Goal: Information Seeking & Learning: Learn about a topic

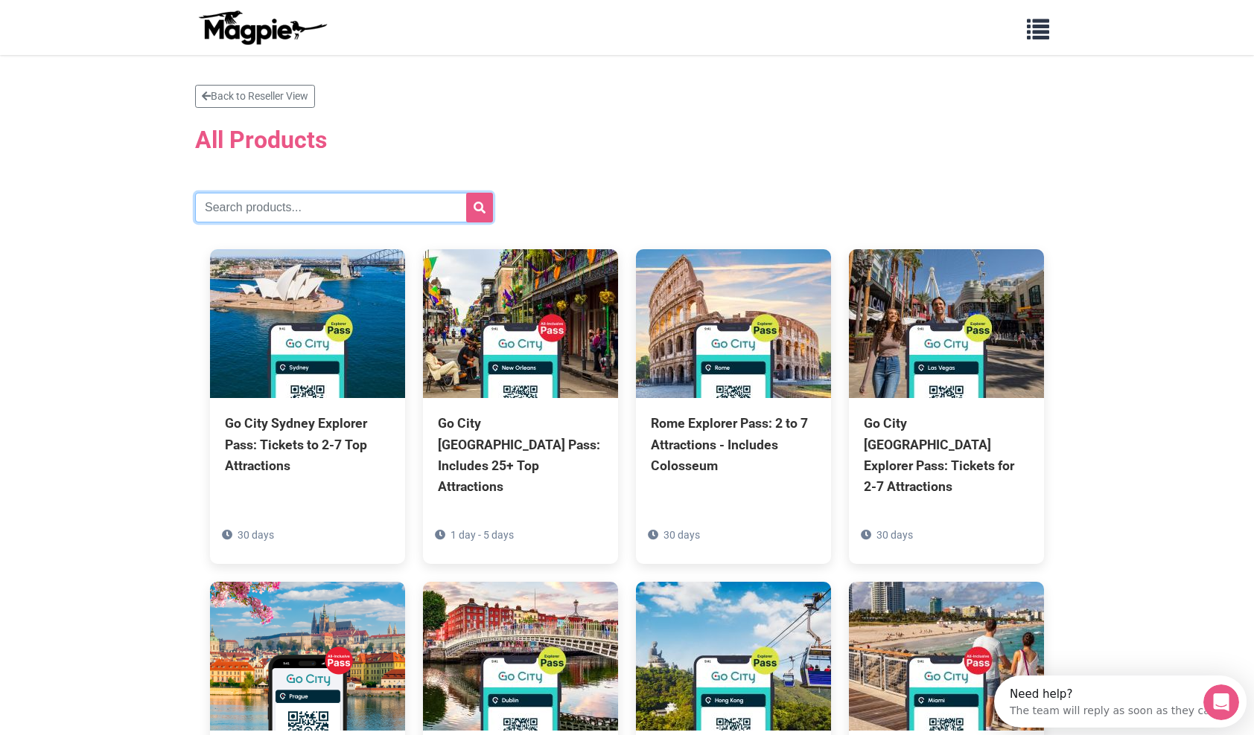
click at [416, 207] on input "text" at bounding box center [344, 208] width 298 height 30
type input "[GEOGRAPHIC_DATA]"
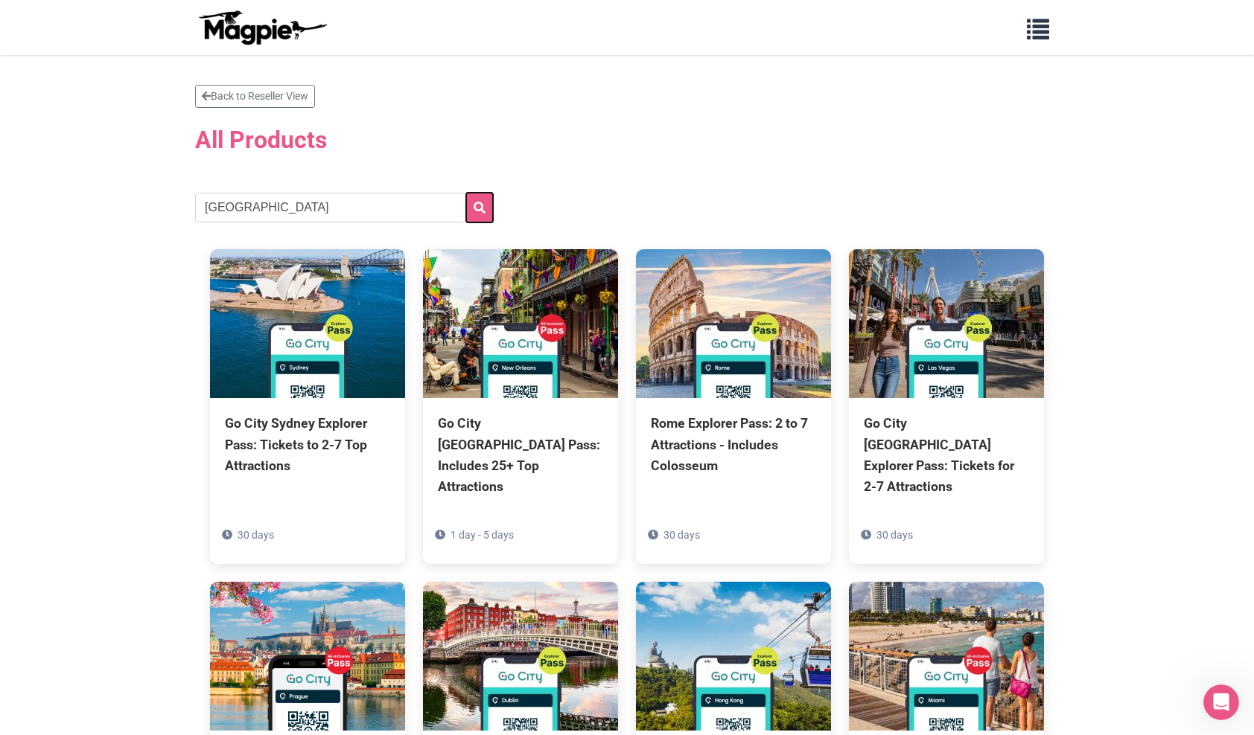
click at [491, 213] on button "submit" at bounding box center [479, 208] width 27 height 30
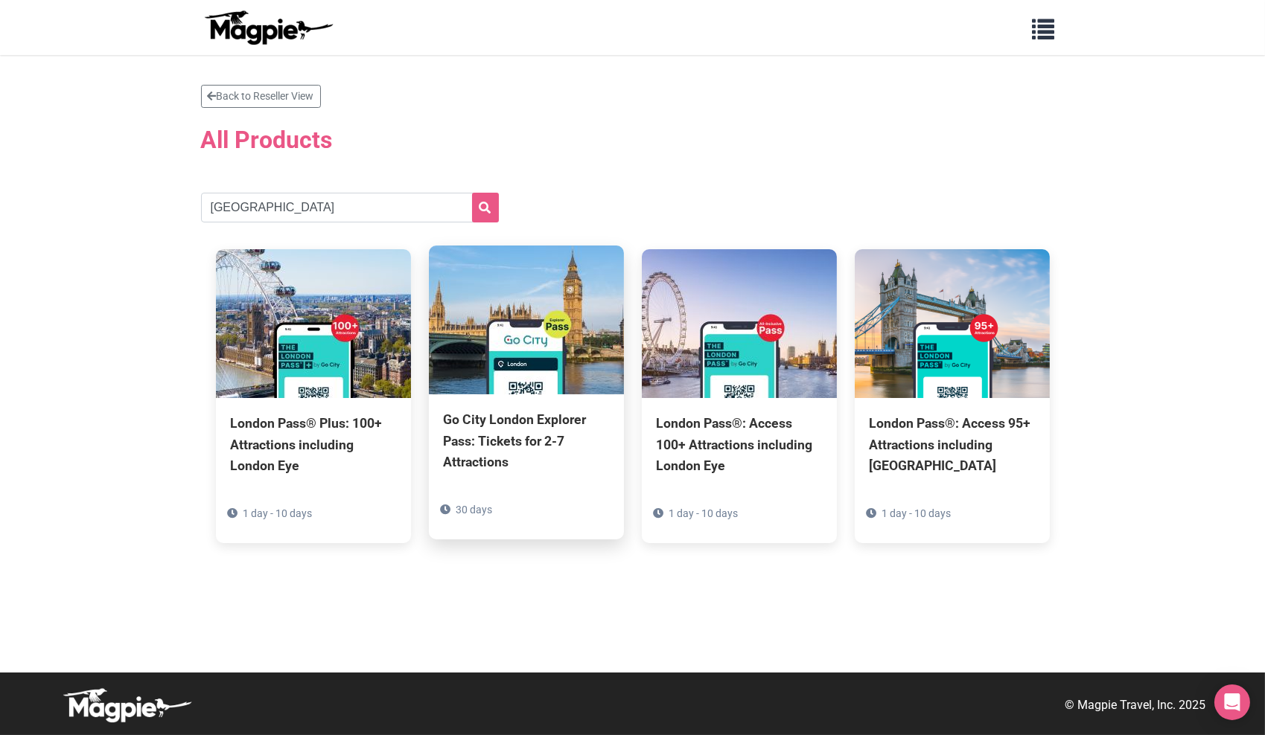
click at [516, 403] on div "Go City London Explorer Pass: Tickets for 2-7 Attractions 30 days" at bounding box center [526, 467] width 195 height 144
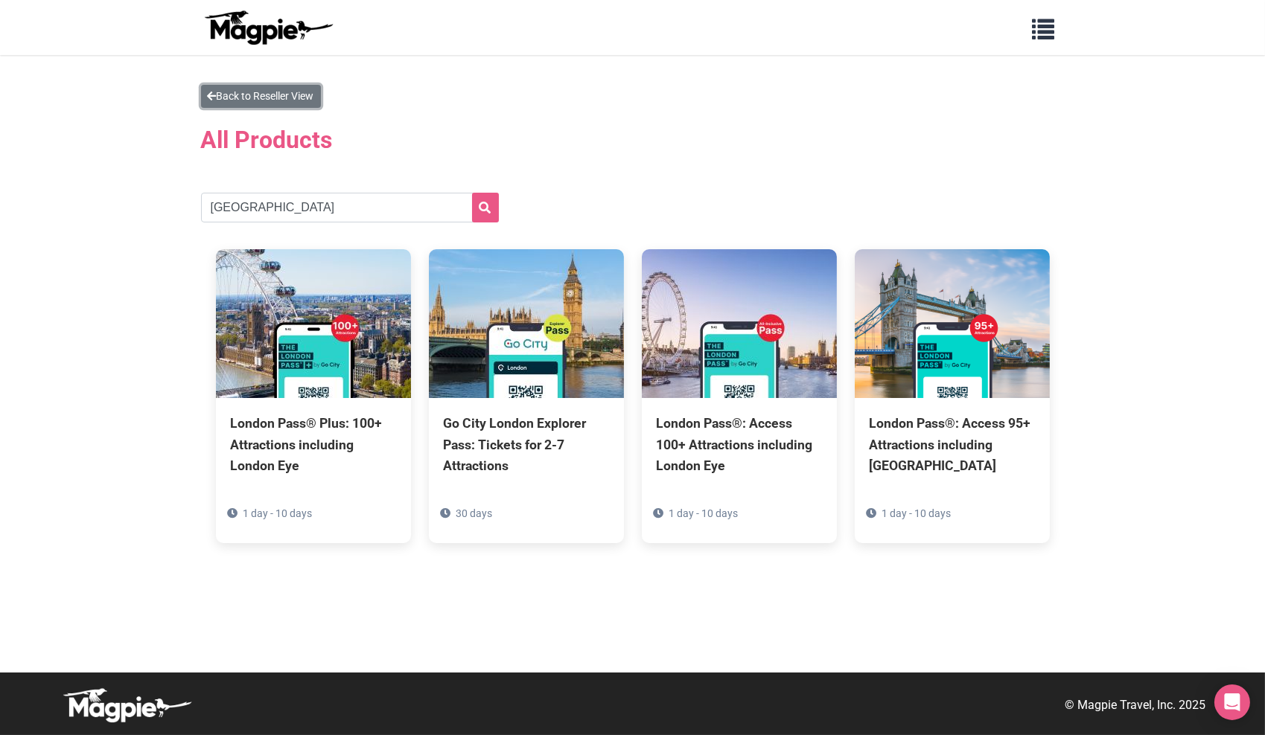
click at [295, 96] on link "Back to Reseller View" at bounding box center [261, 96] width 120 height 23
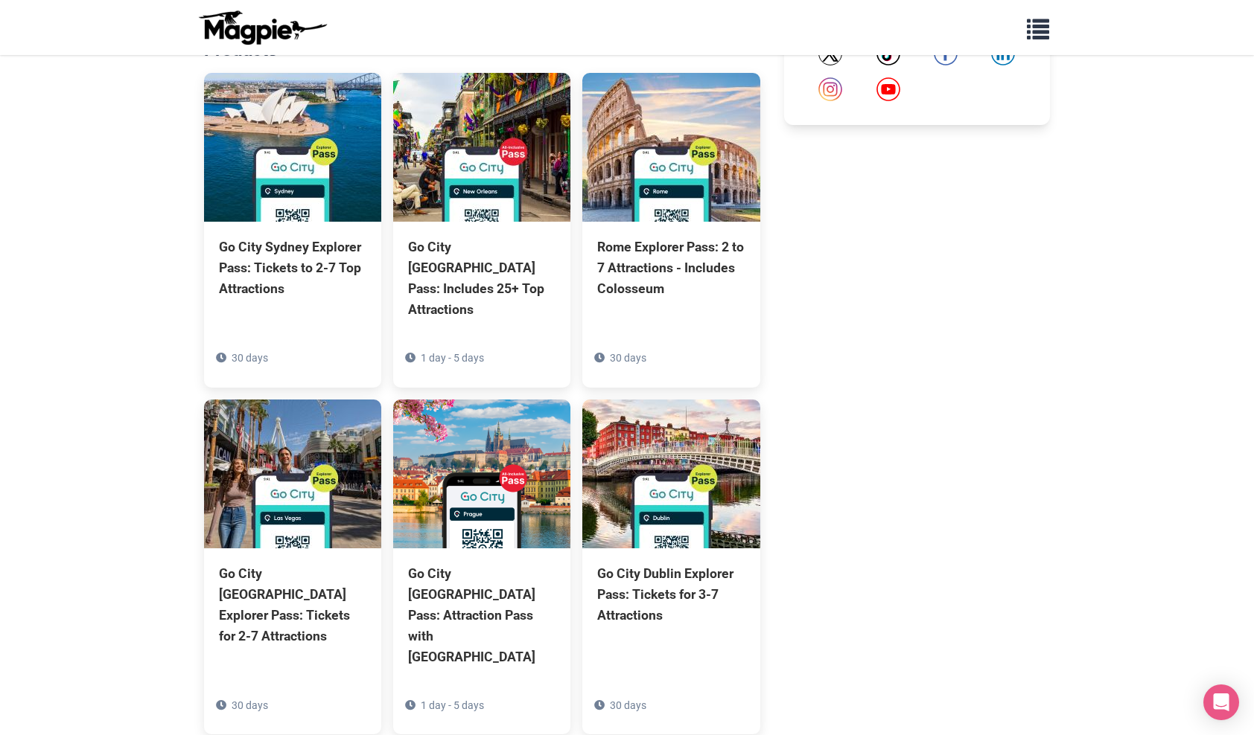
scroll to position [960, 0]
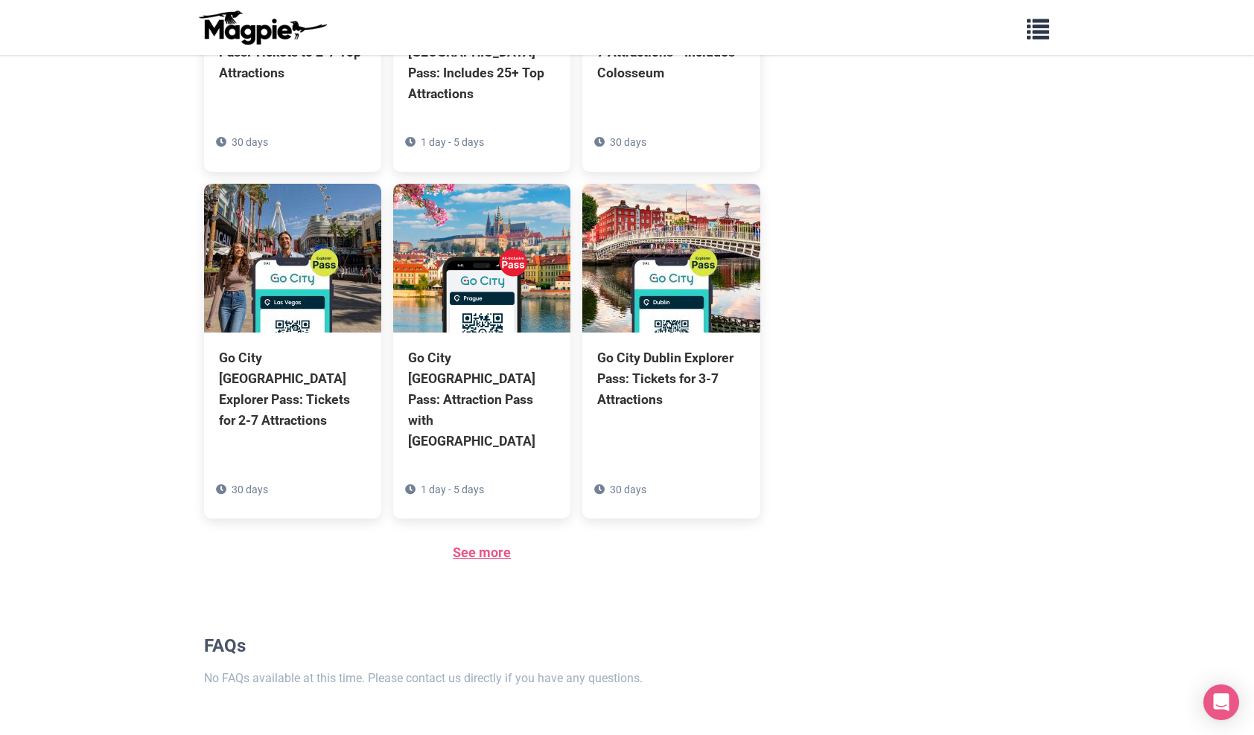
click at [502, 545] on link "See more" at bounding box center [482, 553] width 58 height 16
